Goal: Information Seeking & Learning: Learn about a topic

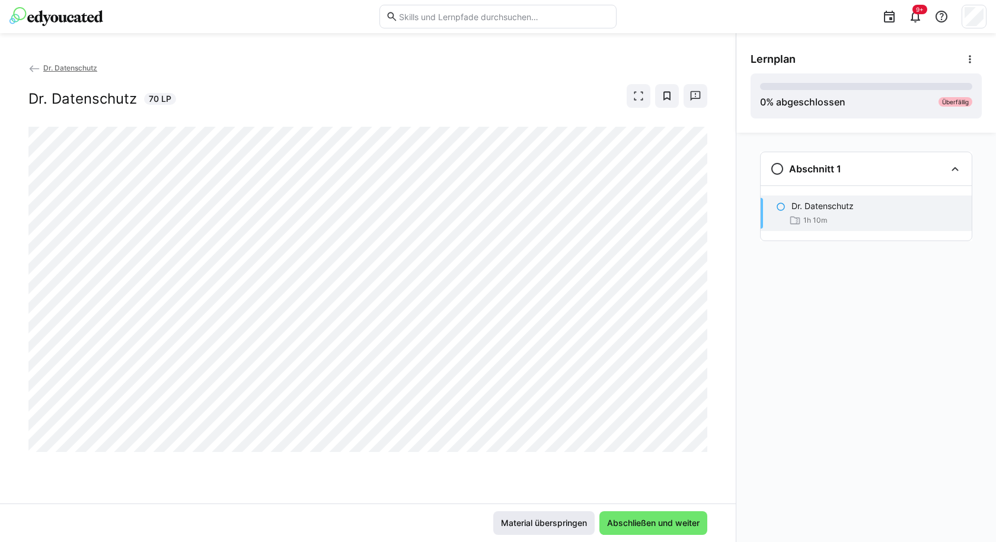
click at [545, 524] on span "Material überspringen" at bounding box center [543, 523] width 89 height 12
click at [543, 523] on span "Material überspringen" at bounding box center [543, 523] width 89 height 12
click at [535, 522] on span "Material überspringen" at bounding box center [543, 523] width 89 height 12
click at [562, 522] on span "Material überspringen" at bounding box center [543, 523] width 89 height 12
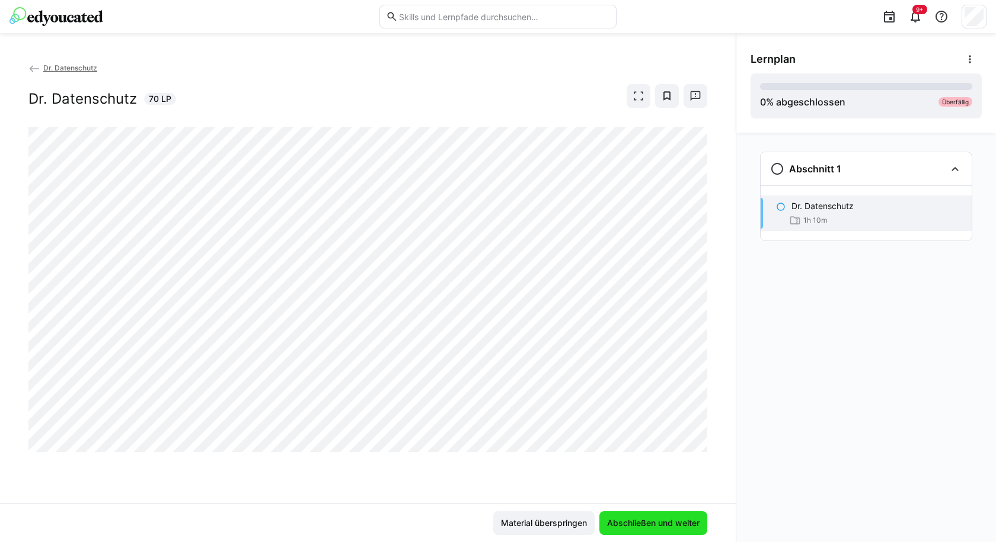
click at [648, 520] on span "Abschließen und weiter" at bounding box center [653, 523] width 96 height 12
click at [561, 525] on span "Material überspringen" at bounding box center [543, 523] width 89 height 12
click at [546, 523] on span "Material überspringen" at bounding box center [543, 523] width 89 height 12
click at [554, 520] on span "Material überspringen" at bounding box center [543, 523] width 89 height 12
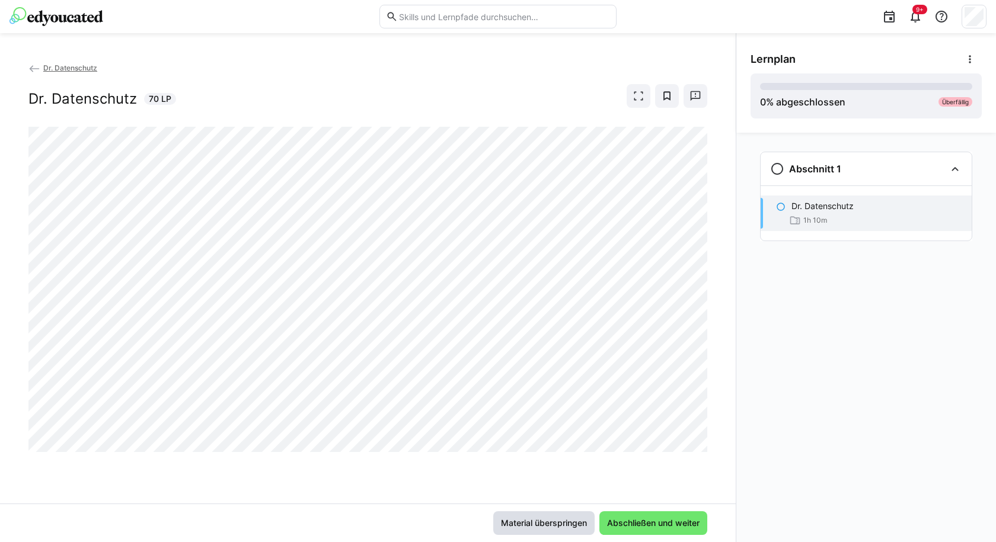
click at [554, 520] on span "Material überspringen" at bounding box center [543, 523] width 89 height 12
click at [668, 514] on span "Abschließen und weiter" at bounding box center [653, 523] width 108 height 24
click at [543, 520] on span "Material überspringen" at bounding box center [543, 523] width 89 height 12
